Goal: Information Seeking & Learning: Learn about a topic

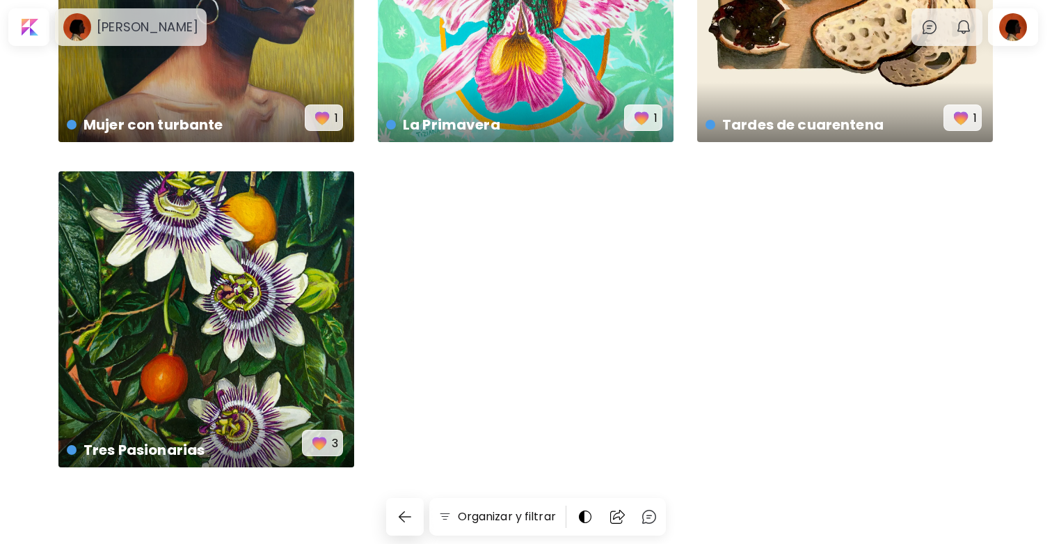
scroll to position [525, 0]
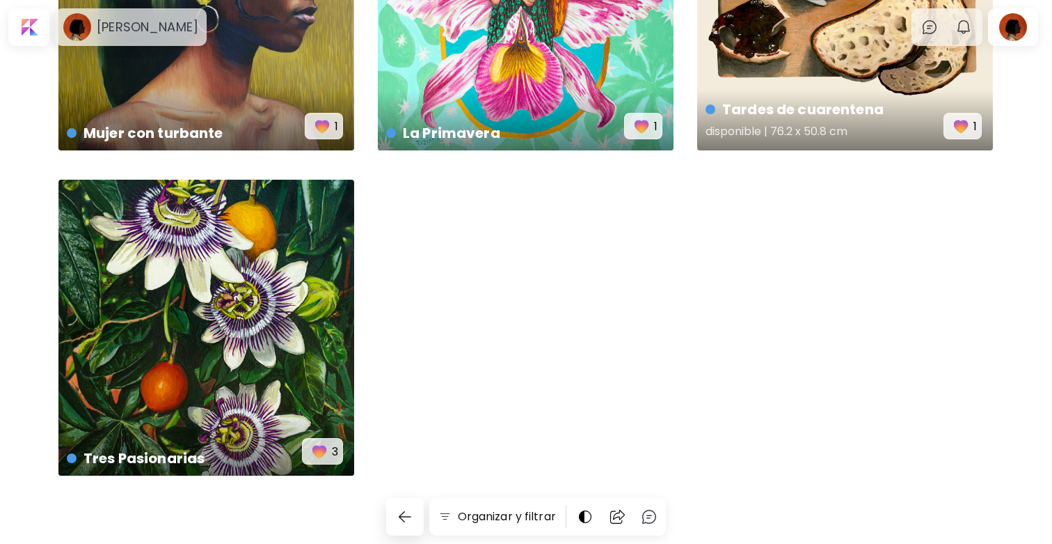
click at [843, 85] on div "Tardes de cuarentena disponible | 76.2 x 50.8 cm 1" at bounding box center [845, 3] width 296 height 296
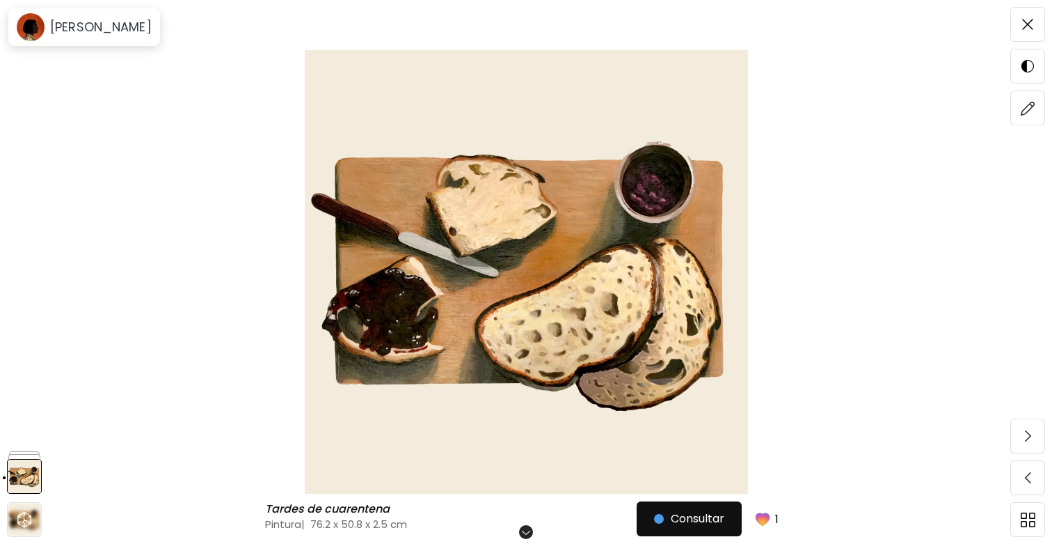
scroll to position [101, 0]
click at [712, 525] on span "Consultar" at bounding box center [689, 518] width 70 height 17
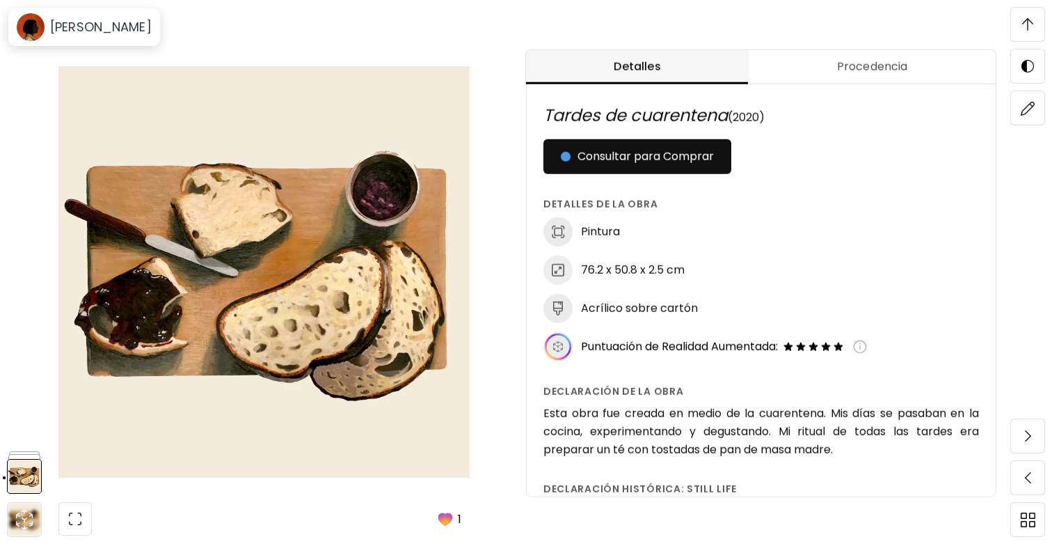
scroll to position [693, 0]
click at [559, 341] on icon at bounding box center [558, 346] width 26 height 26
click at [867, 342] on img at bounding box center [860, 347] width 14 height 14
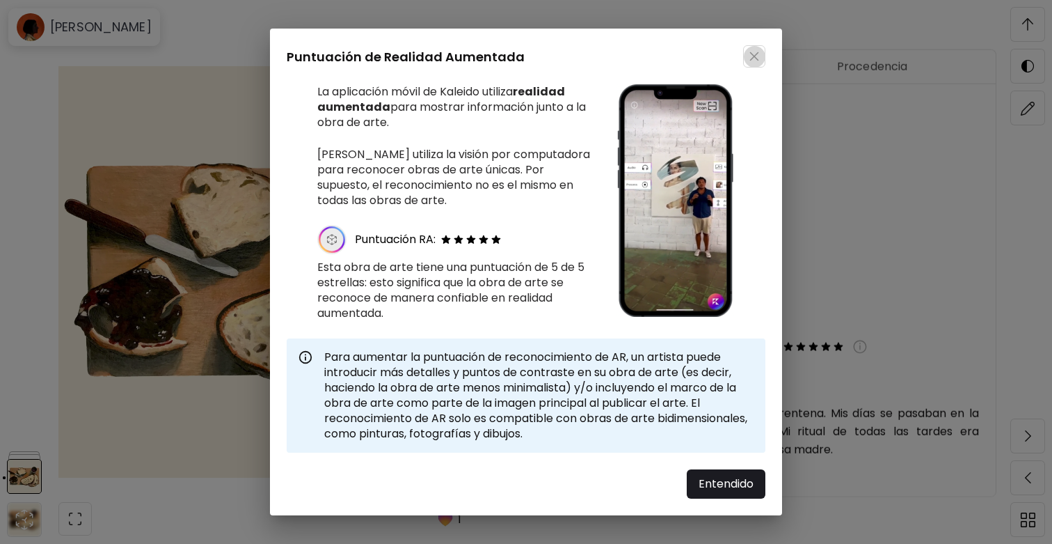
click at [751, 65] on button "button" at bounding box center [754, 56] width 22 height 22
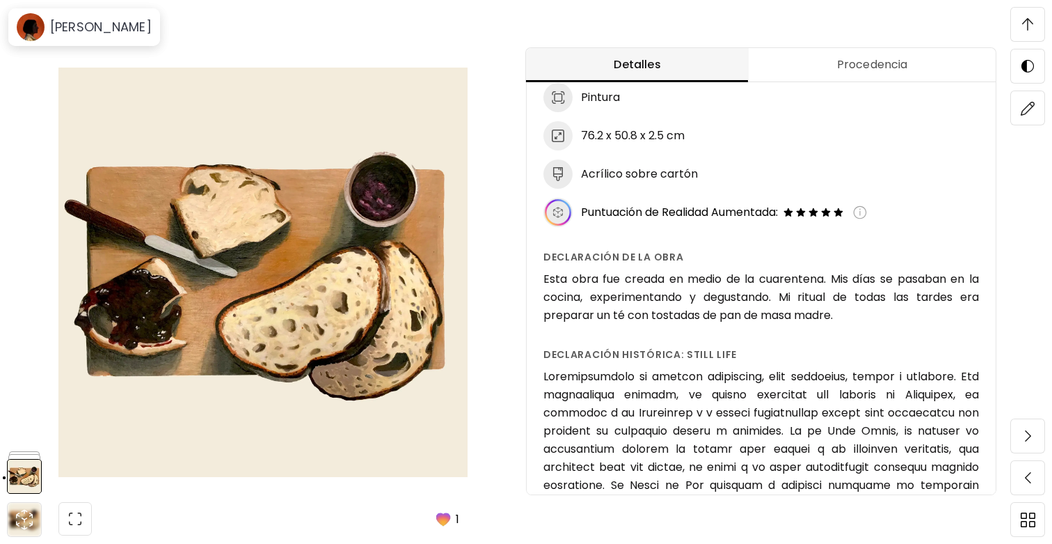
scroll to position [145, 0]
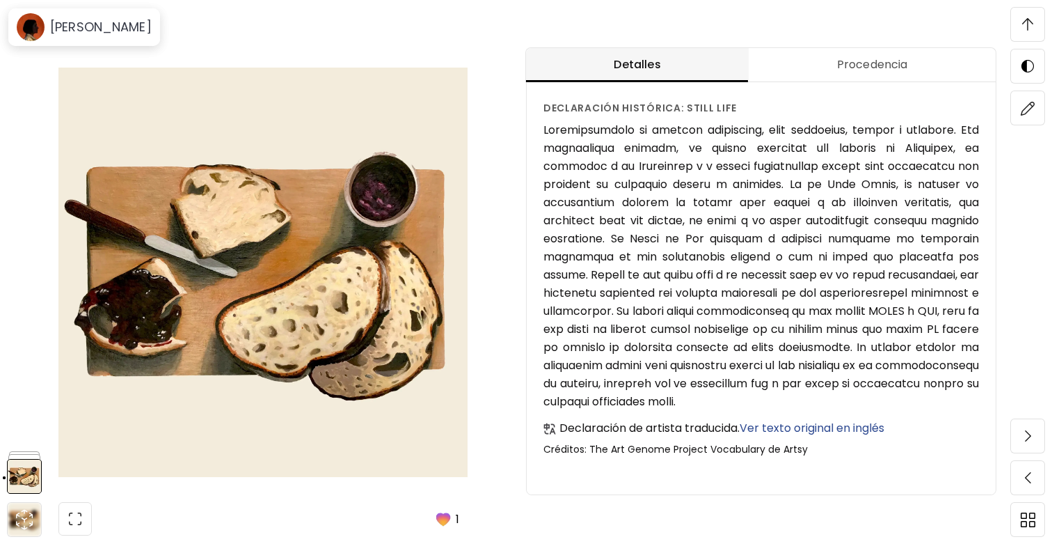
click at [240, 47] on div "Tardes de cuarentena Tardes de cuarentena Pintura | 76.2 x 50.8 x 2.5 cm Desplá…" at bounding box center [263, 272] width 526 height 544
click at [113, 31] on h6 "[PERSON_NAME]" at bounding box center [101, 27] width 102 height 17
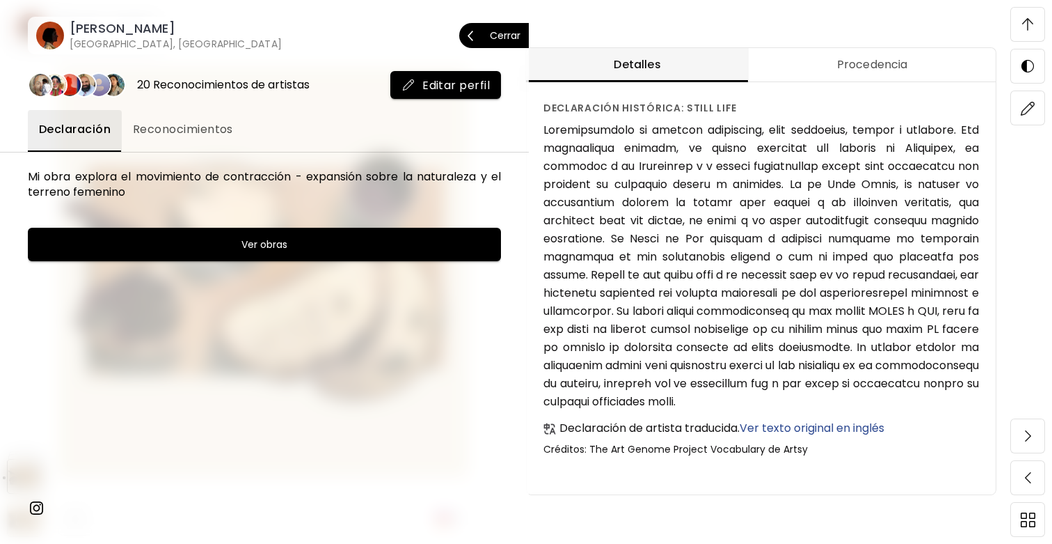
click at [512, 45] on span "Cerrar" at bounding box center [494, 35] width 53 height 29
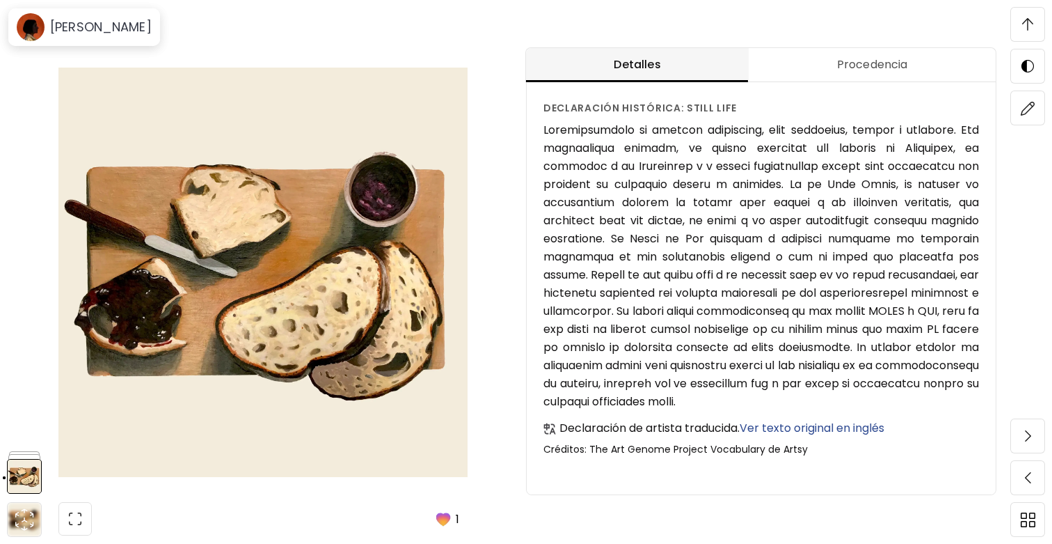
click at [1028, 34] on span at bounding box center [1027, 24] width 29 height 29
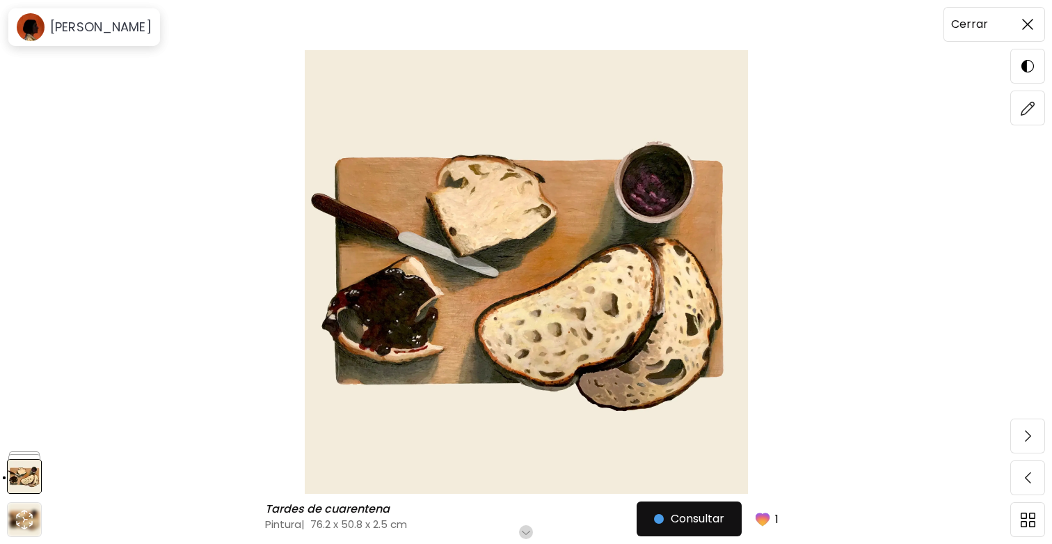
click at [1027, 31] on span at bounding box center [1027, 24] width 29 height 29
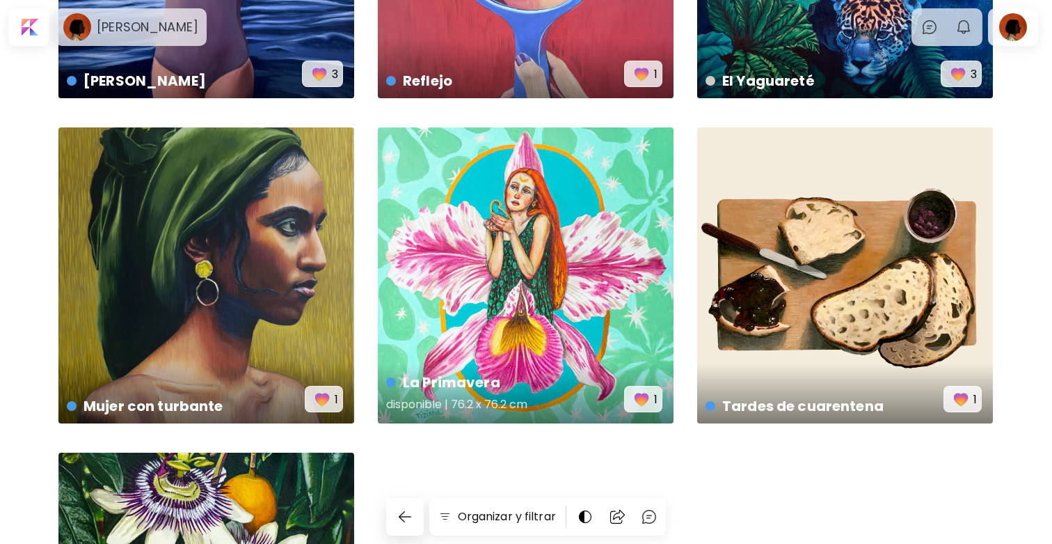
click at [571, 338] on div "La Primavera disponible | 76.2 x 76.2 cm 1" at bounding box center [526, 275] width 296 height 296
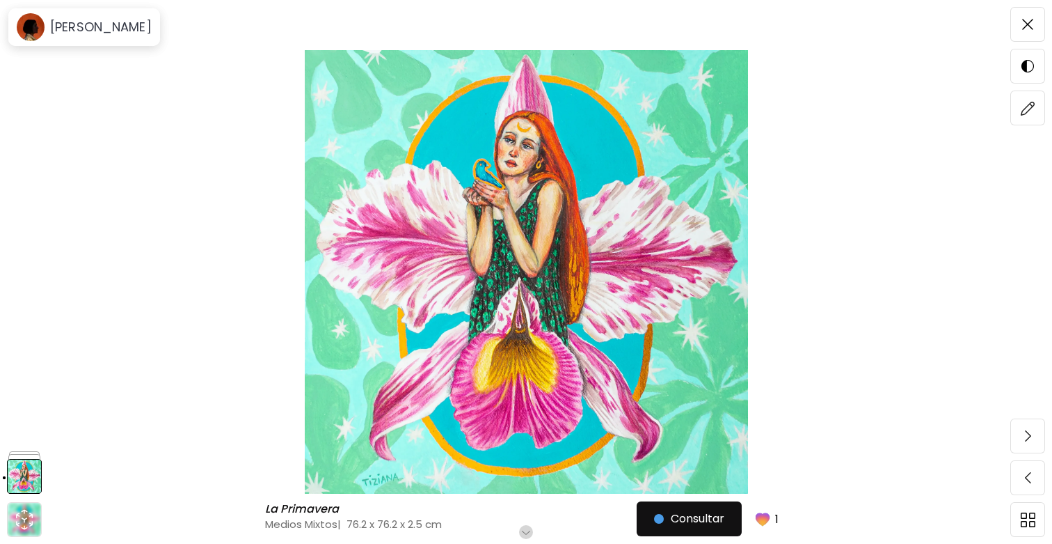
click at [878, 110] on img at bounding box center [525, 271] width 935 height 443
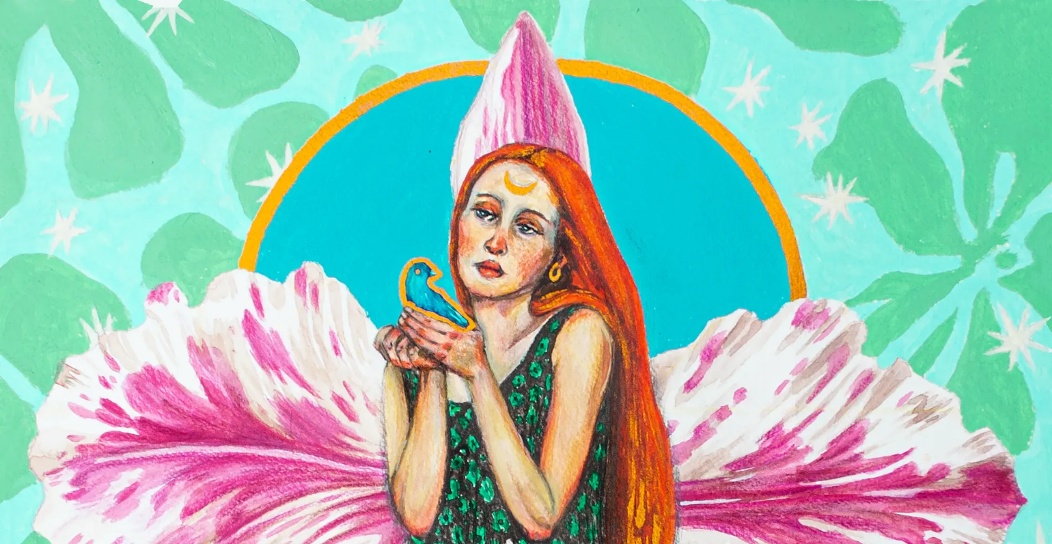
click at [495, 314] on img at bounding box center [526, 526] width 1052 height 1052
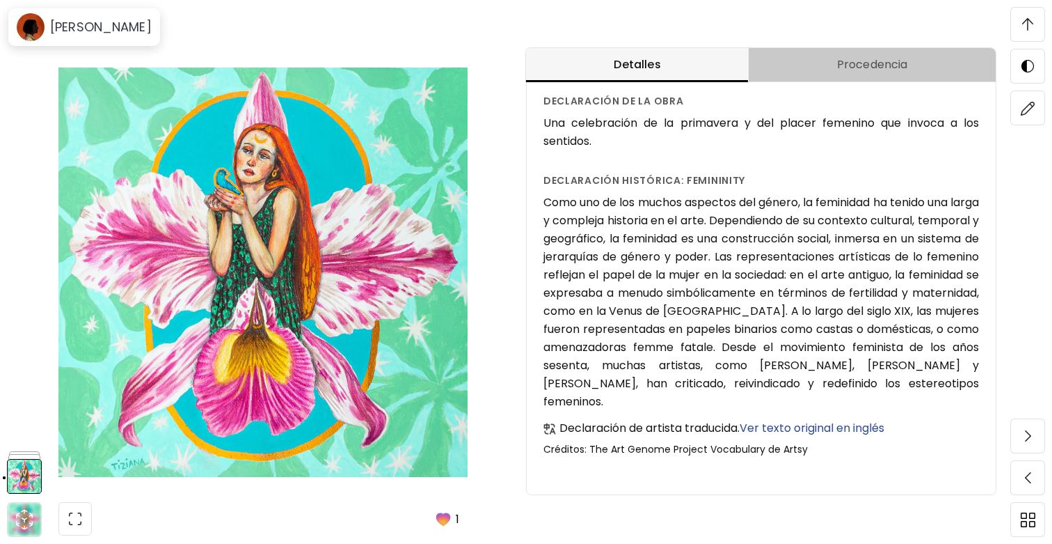
click at [933, 80] on button "Procedencia" at bounding box center [872, 65] width 247 height 34
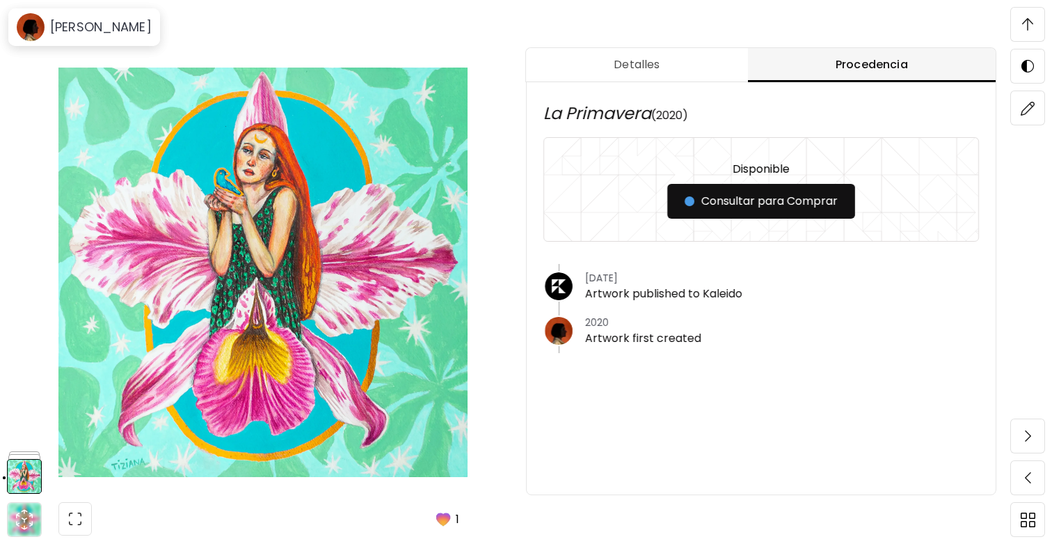
click at [1024, 34] on span at bounding box center [1027, 24] width 29 height 29
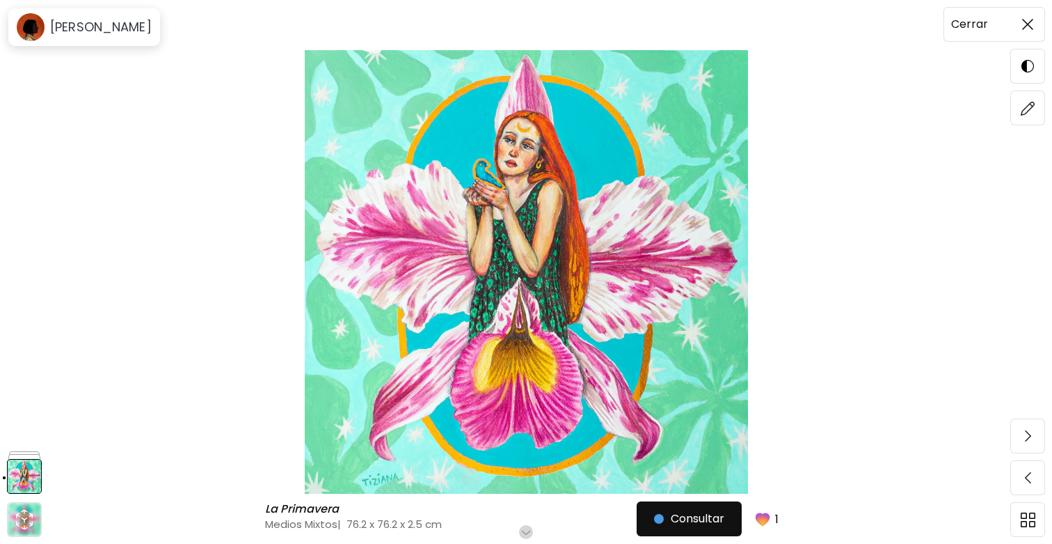
click at [1024, 24] on img at bounding box center [1027, 24] width 11 height 11
